Goal: Find specific page/section: Find specific page/section

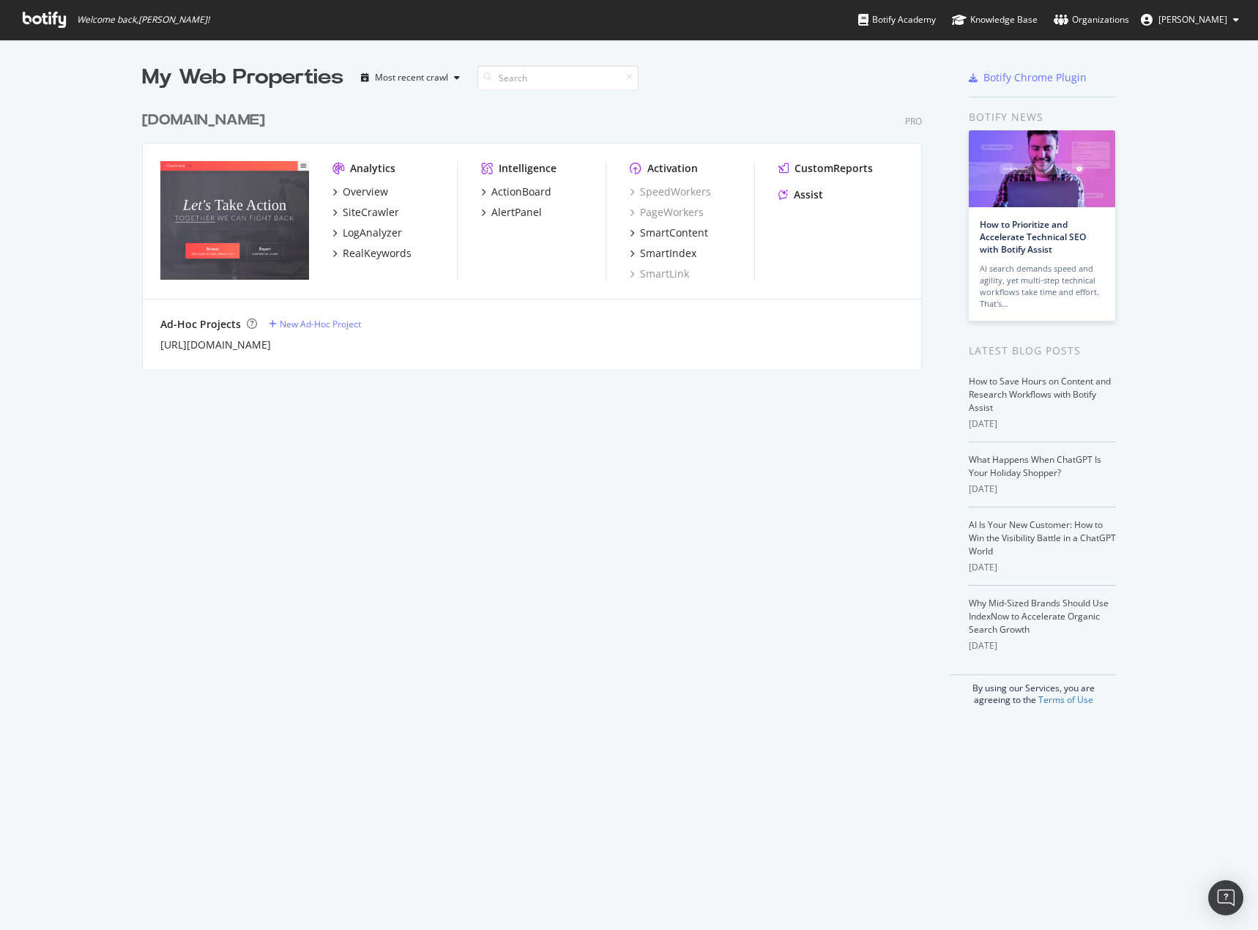
scroll to position [919, 1236]
click at [798, 199] on div "Assist" at bounding box center [808, 195] width 29 height 15
